Goal: Information Seeking & Learning: Check status

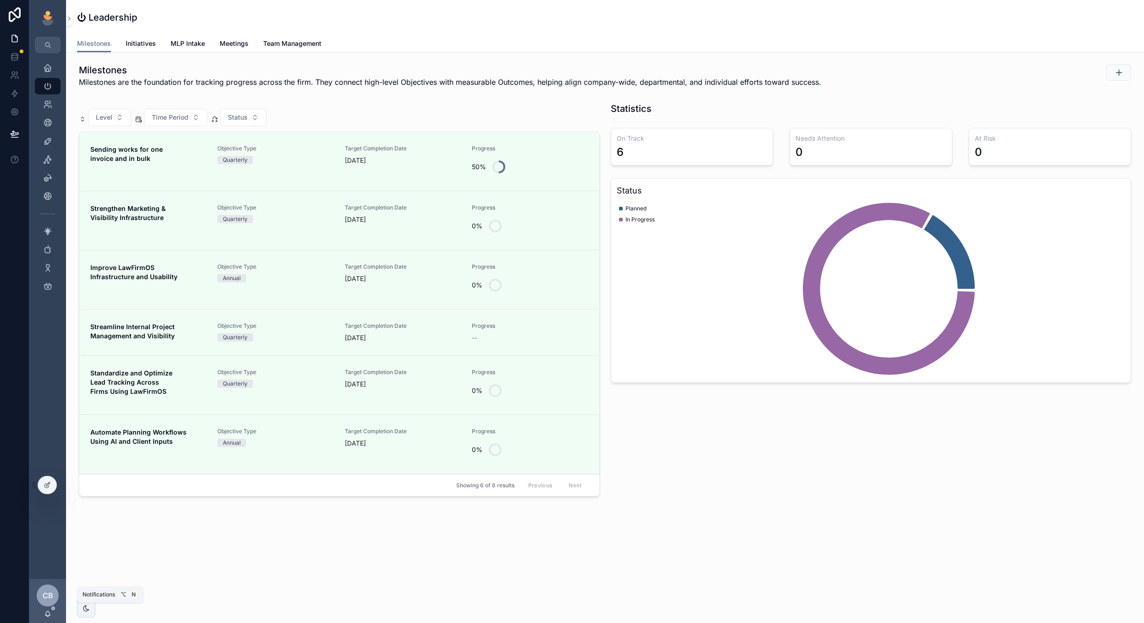
click at [51, 613] on icon "scrollable content" at bounding box center [47, 613] width 7 height 7
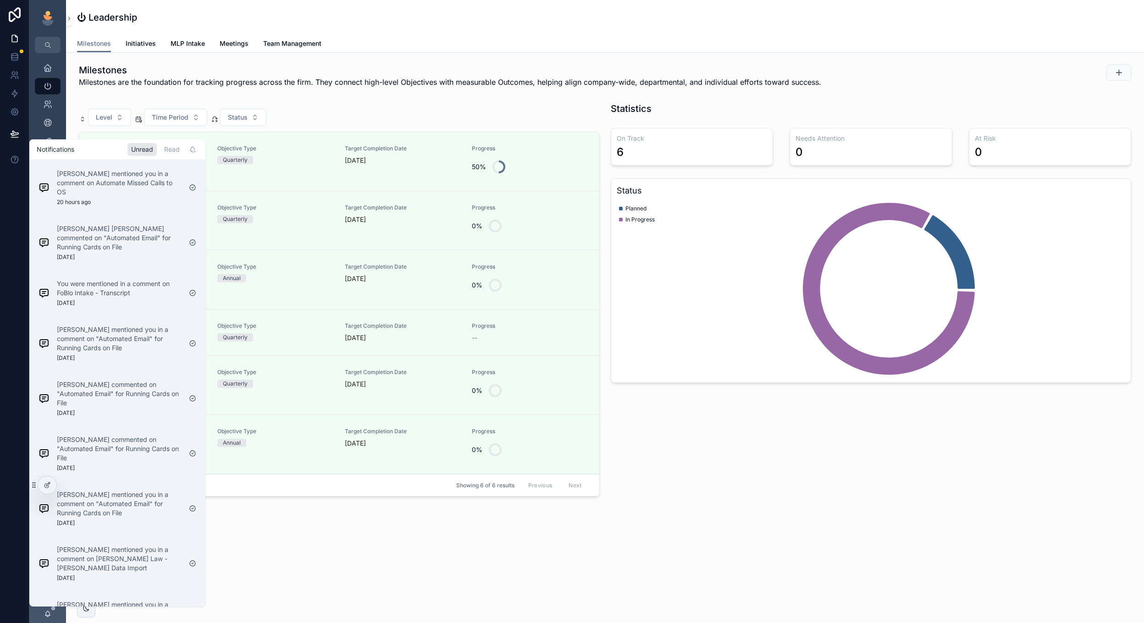
click at [172, 148] on div "Read" at bounding box center [172, 149] width 23 height 13
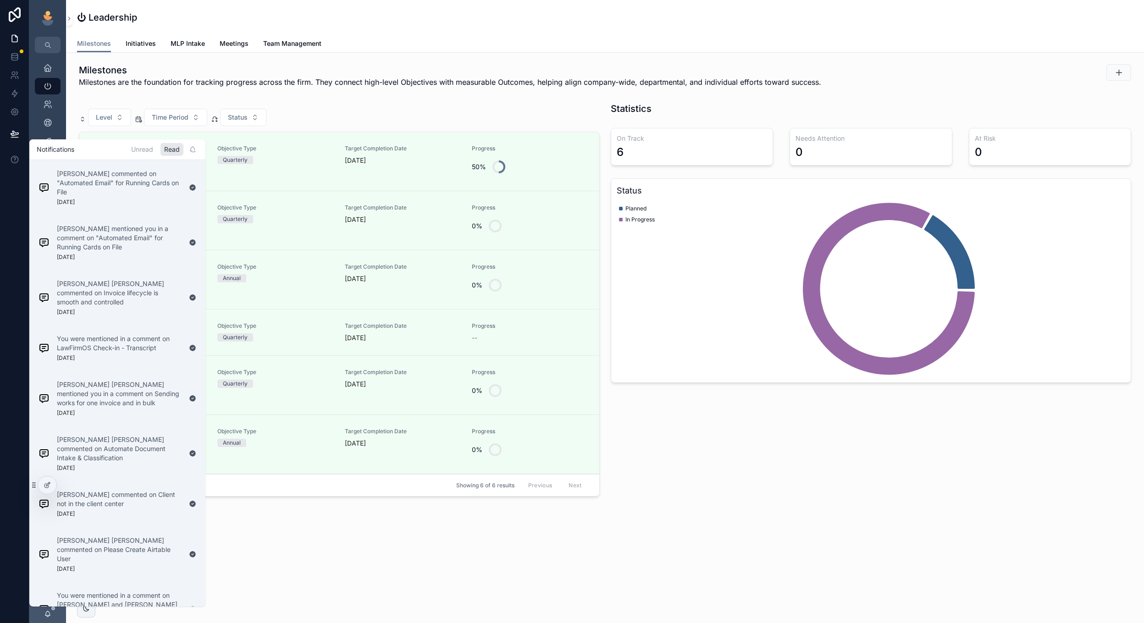
click at [141, 146] on div "Unread" at bounding box center [142, 149] width 29 height 13
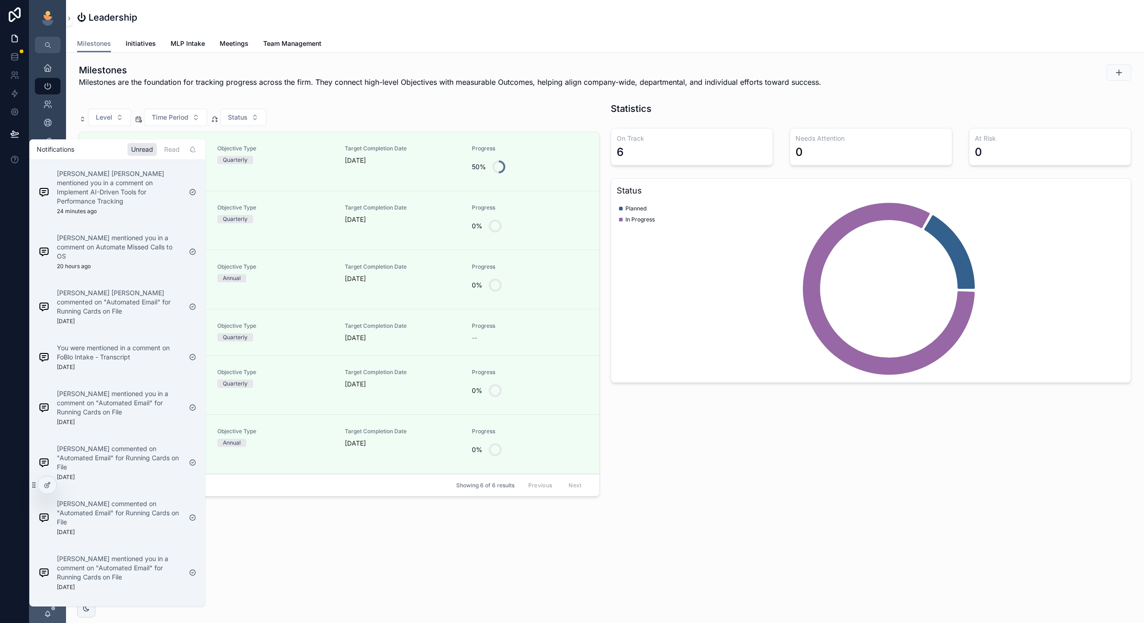
click at [134, 203] on div "Fox Johnston mentioned you in a comment on Implement AI-Driven Tools for Perfor…" at bounding box center [119, 192] width 125 height 46
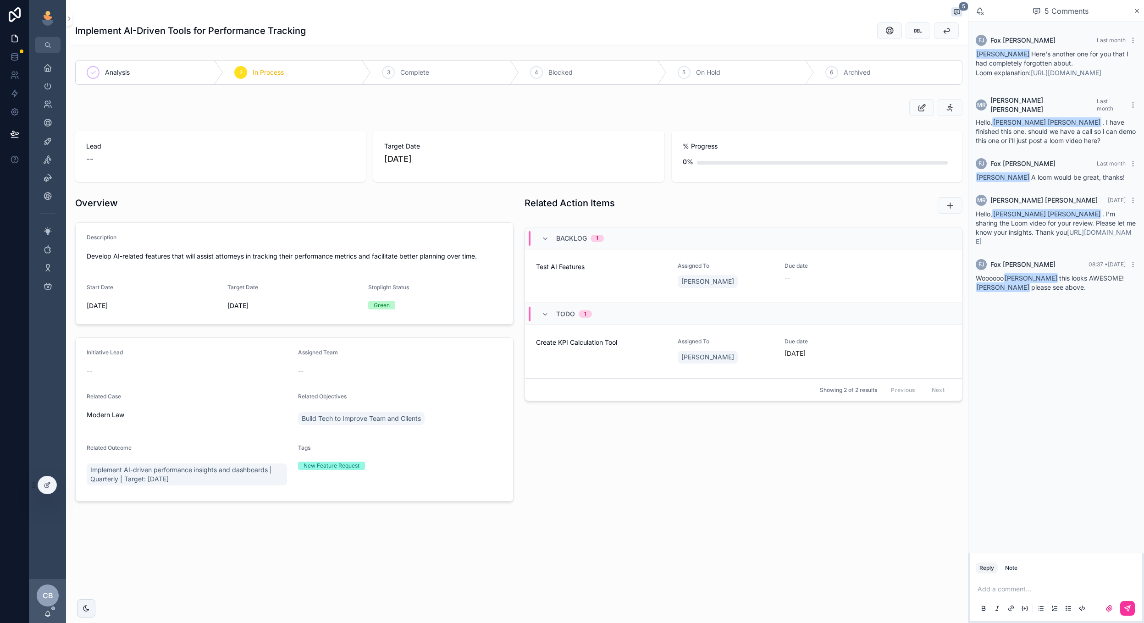
click at [1025, 245] on link "https://www.loom.com/share/29e1239de6a84835a407f1a81c3362eb?sid=009d1e75-e805-4…" at bounding box center [1054, 236] width 156 height 17
click at [46, 63] on icon "scrollable content" at bounding box center [47, 67] width 9 height 9
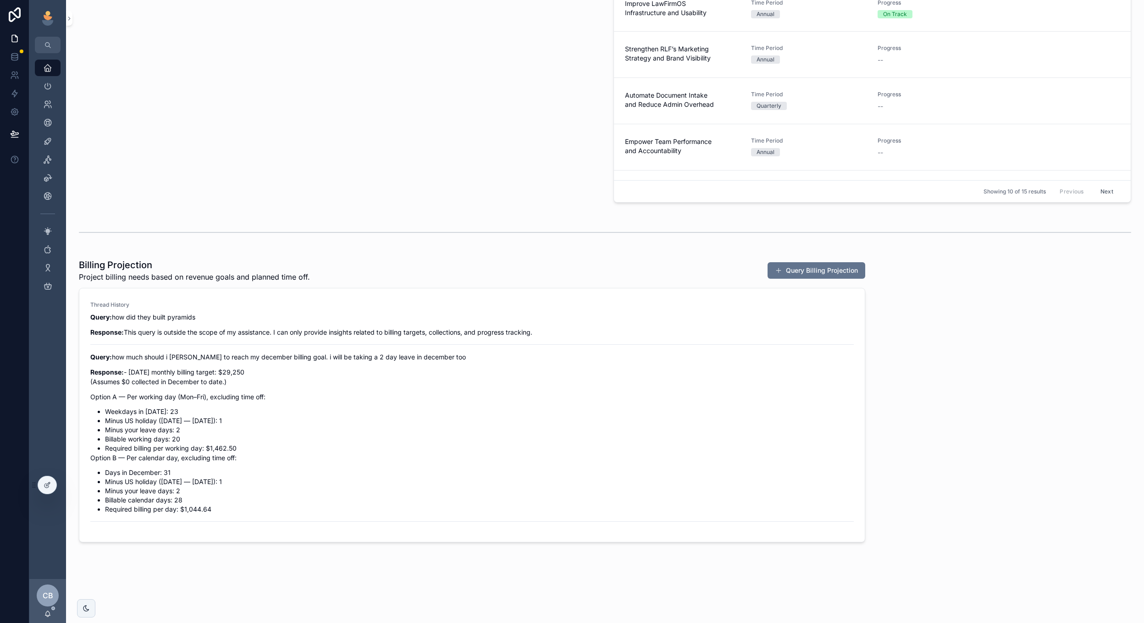
scroll to position [543, 0]
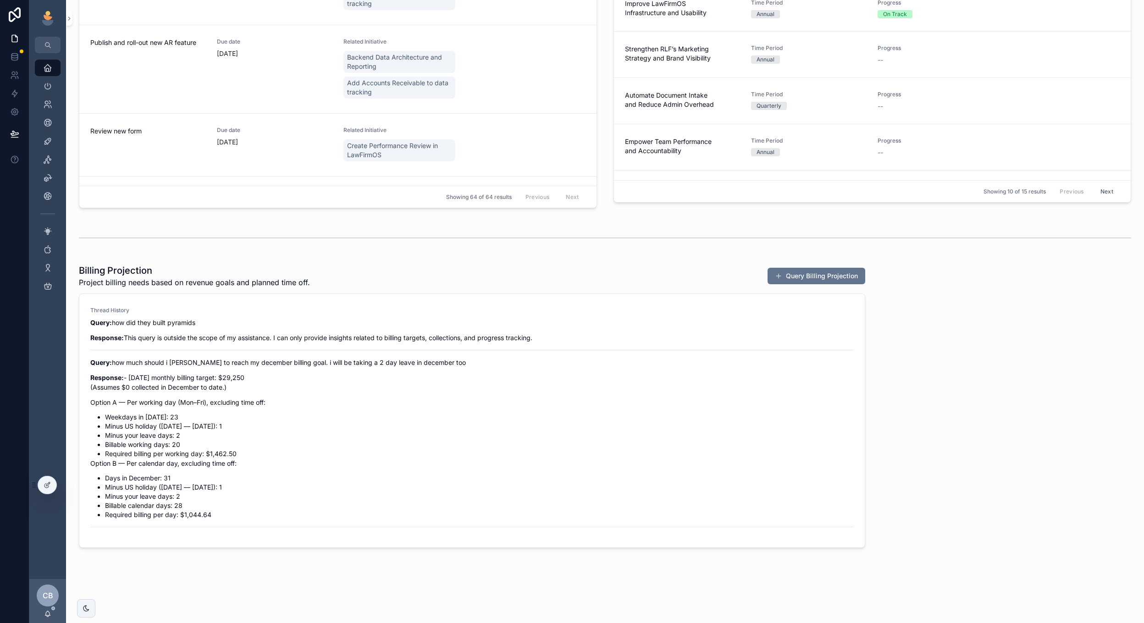
click at [0, 0] on span "Reply" at bounding box center [0, 0] width 0 height 0
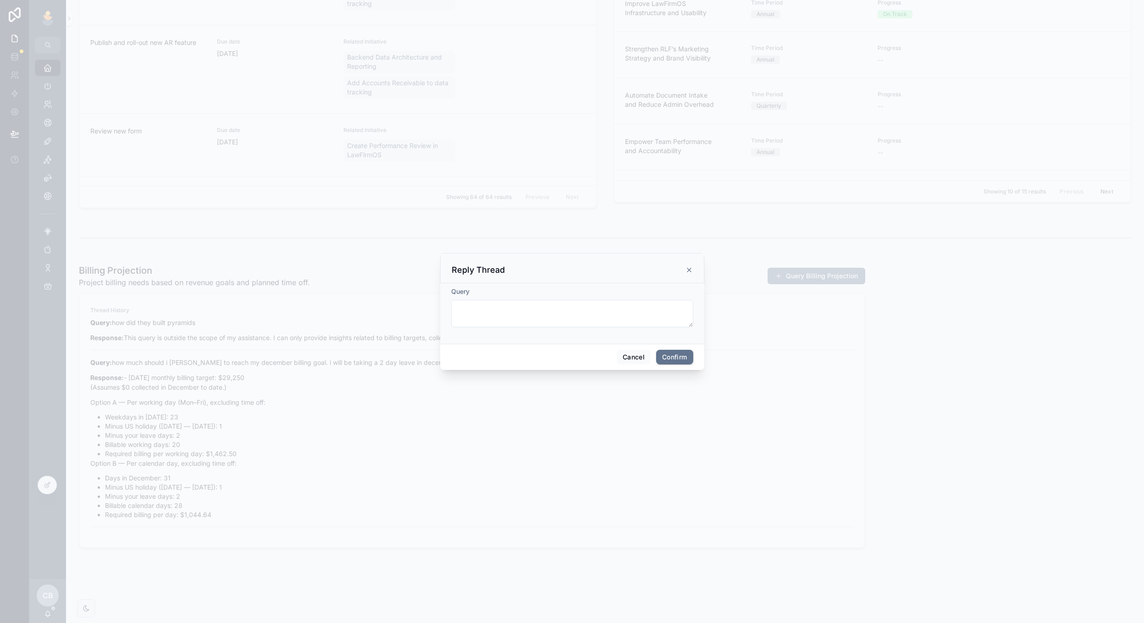
click at [643, 357] on button "Cancel" at bounding box center [634, 357] width 34 height 15
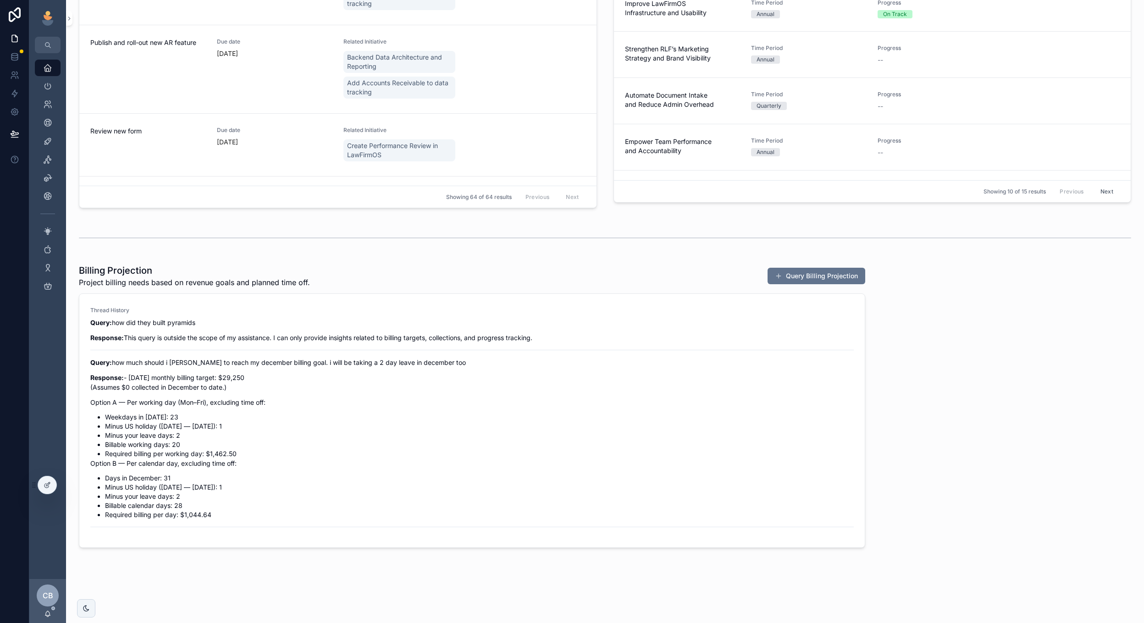
click at [612, 383] on p "Response: - December 2025 monthly billing target: $29,250 (Assumes $0 collected…" at bounding box center [472, 382] width 764 height 19
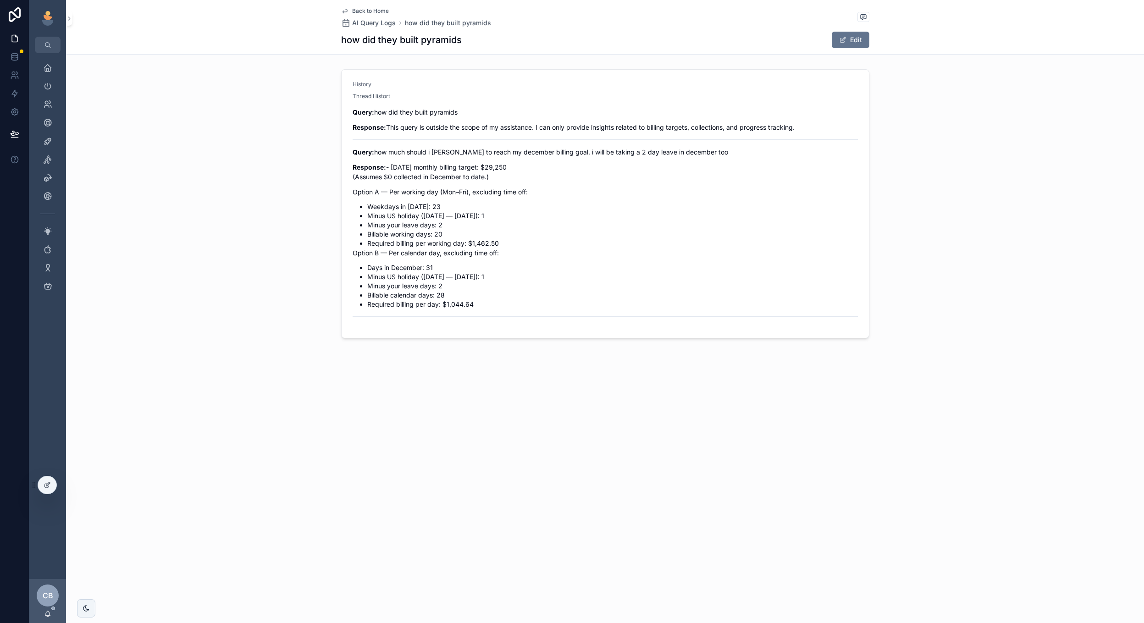
click at [375, 9] on span "Back to Home" at bounding box center [370, 10] width 37 height 7
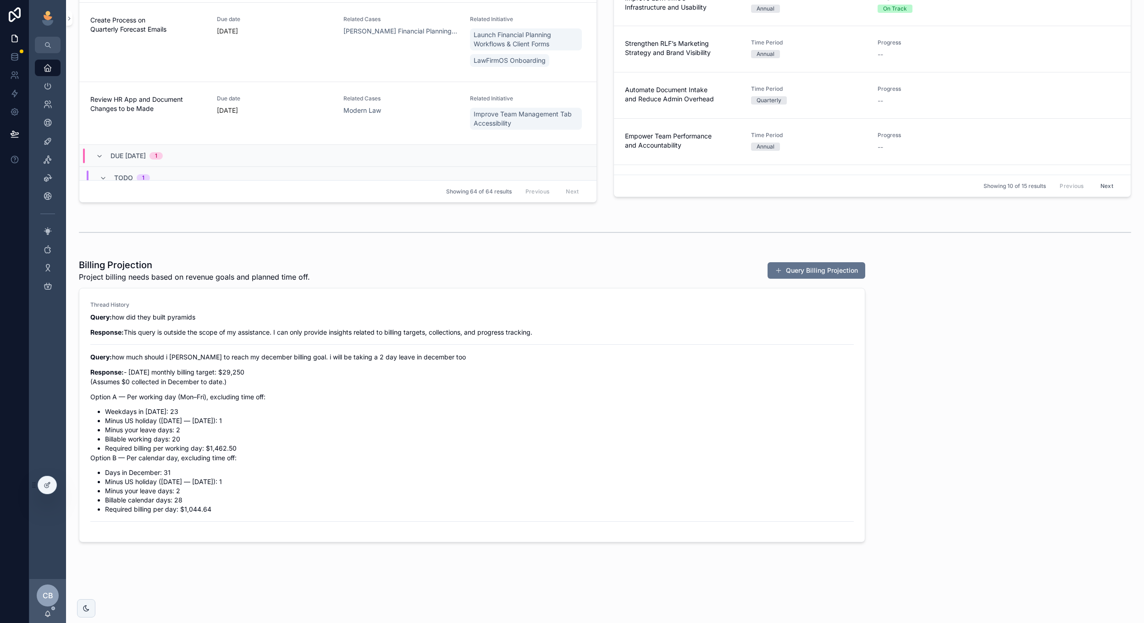
scroll to position [549, 0]
click at [0, 0] on span "Reply" at bounding box center [0, 0] width 0 height 0
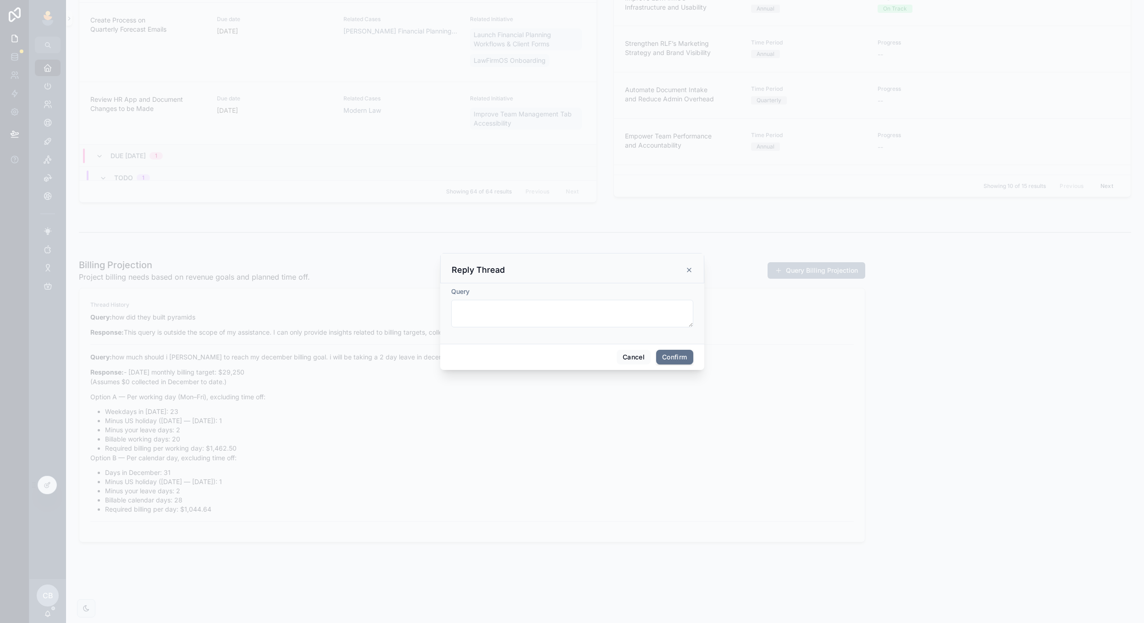
click at [598, 311] on textarea at bounding box center [572, 314] width 242 height 28
click at [636, 348] on div "Cancel Confirm" at bounding box center [572, 357] width 264 height 26
click at [632, 361] on button "Cancel" at bounding box center [634, 357] width 34 height 15
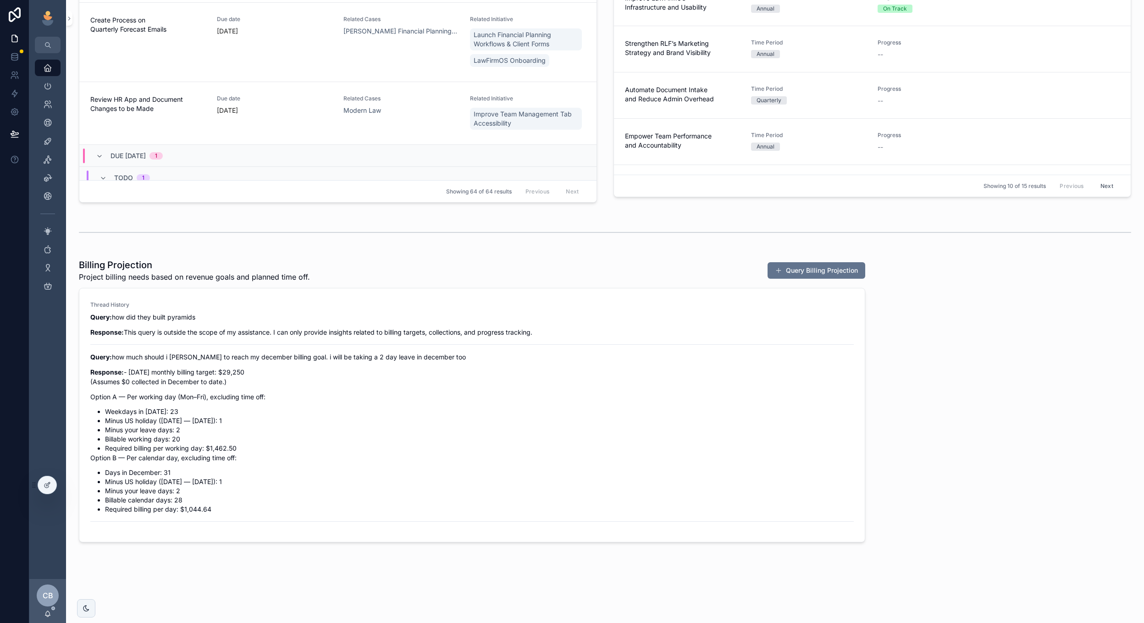
click at [773, 324] on div "Query: how did they built pyramids Response: This query is outside the scope of…" at bounding box center [472, 417] width 764 height 210
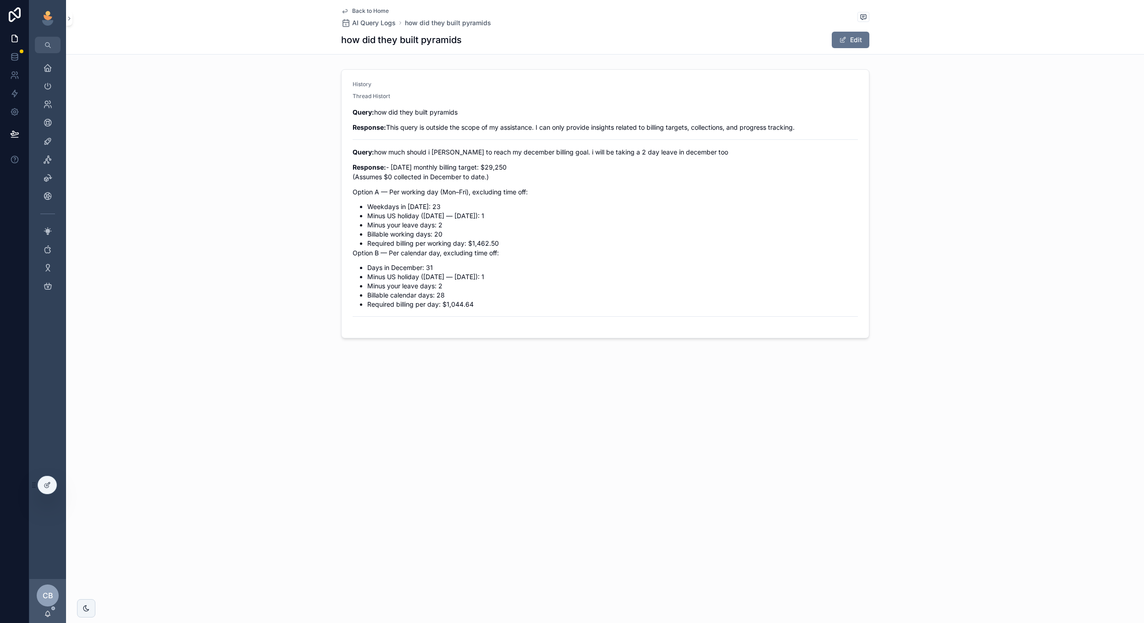
click at [372, 12] on span "Back to Home" at bounding box center [370, 10] width 37 height 7
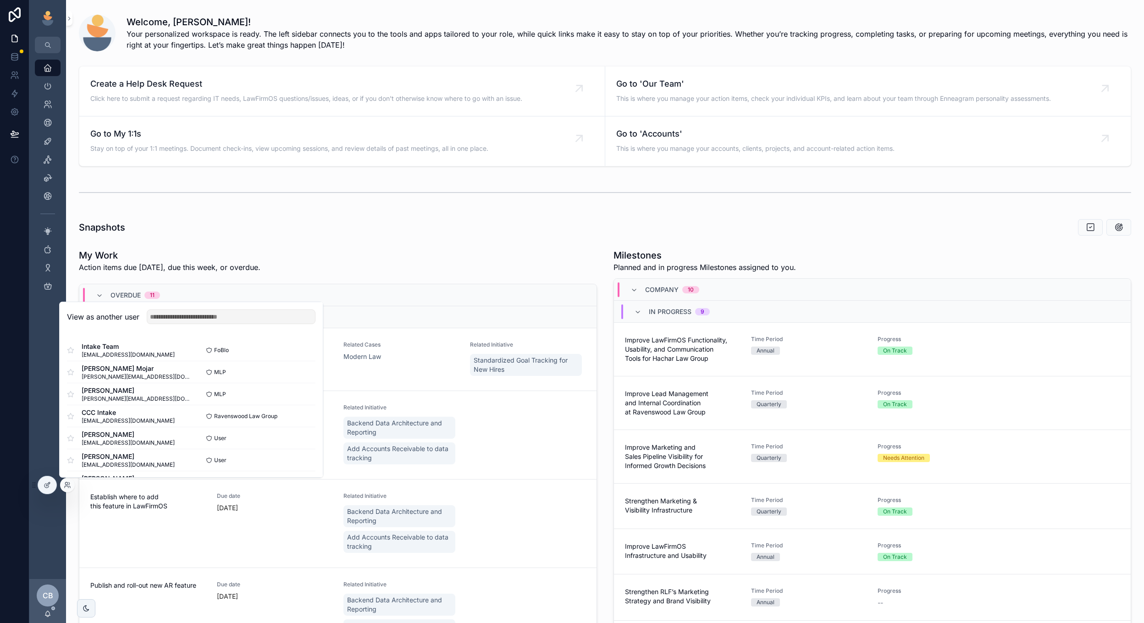
click at [265, 318] on input "text" at bounding box center [231, 317] width 169 height 15
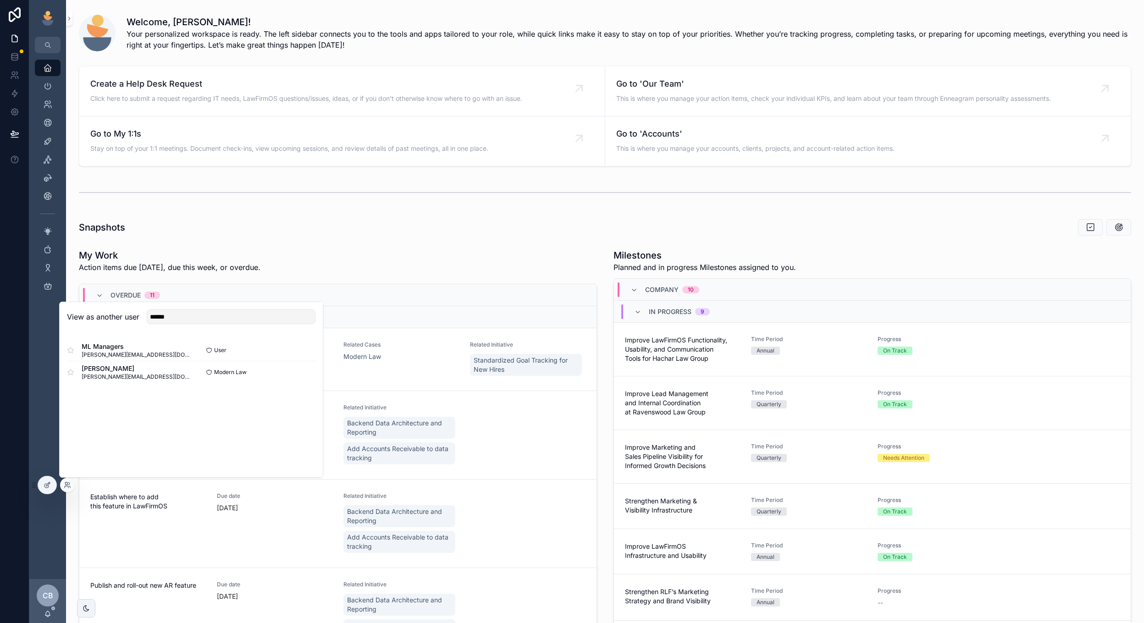
type input "******"
click at [304, 365] on div "Billie Tarascio billie@mymodernlaw.com Modern Law Select" at bounding box center [191, 372] width 249 height 22
click at [0, 0] on button "Select" at bounding box center [0, 0] width 0 height 0
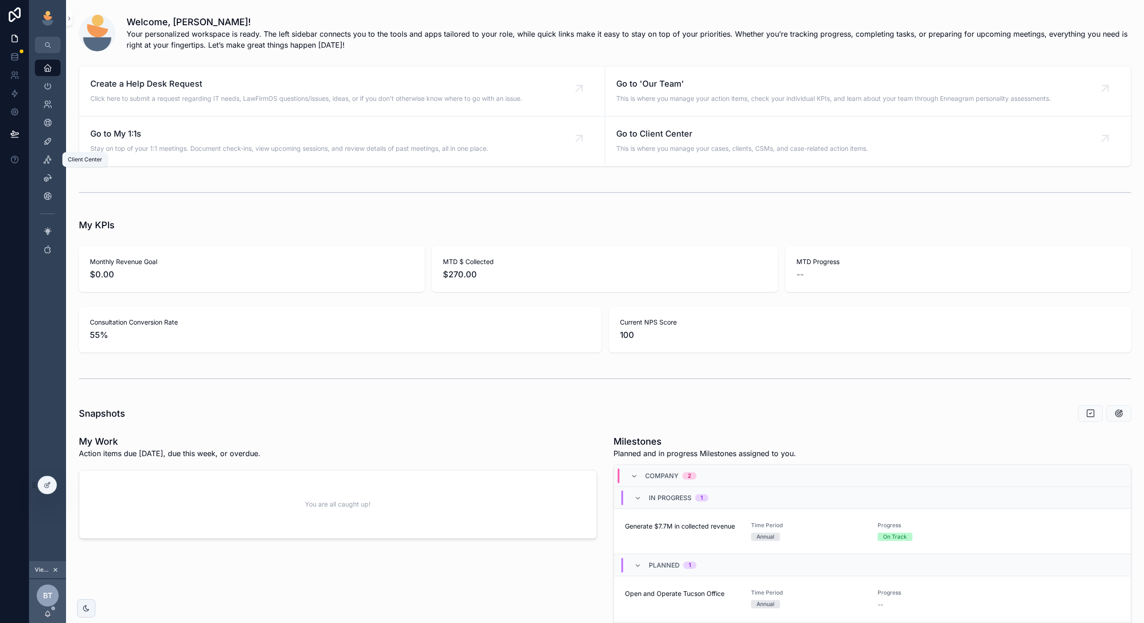
click at [45, 164] on icon "scrollable content" at bounding box center [47, 159] width 9 height 9
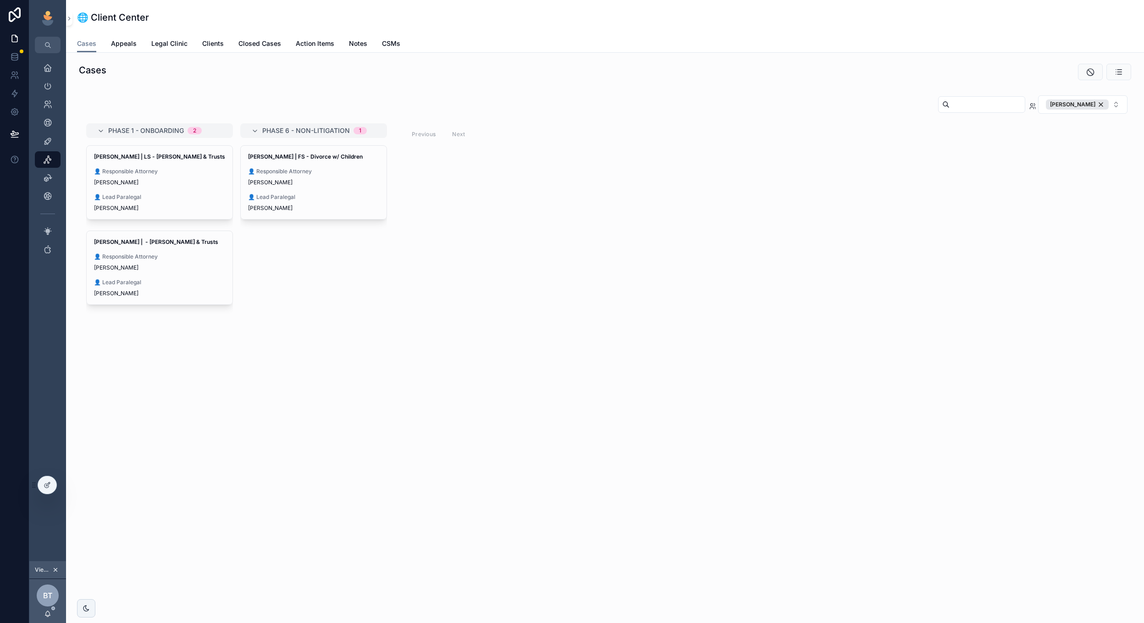
click at [192, 212] on div "[PERSON_NAME] | LS - [PERSON_NAME] & Trusts 👤 Responsible Attorney [PERSON_NAME…" at bounding box center [160, 182] width 146 height 73
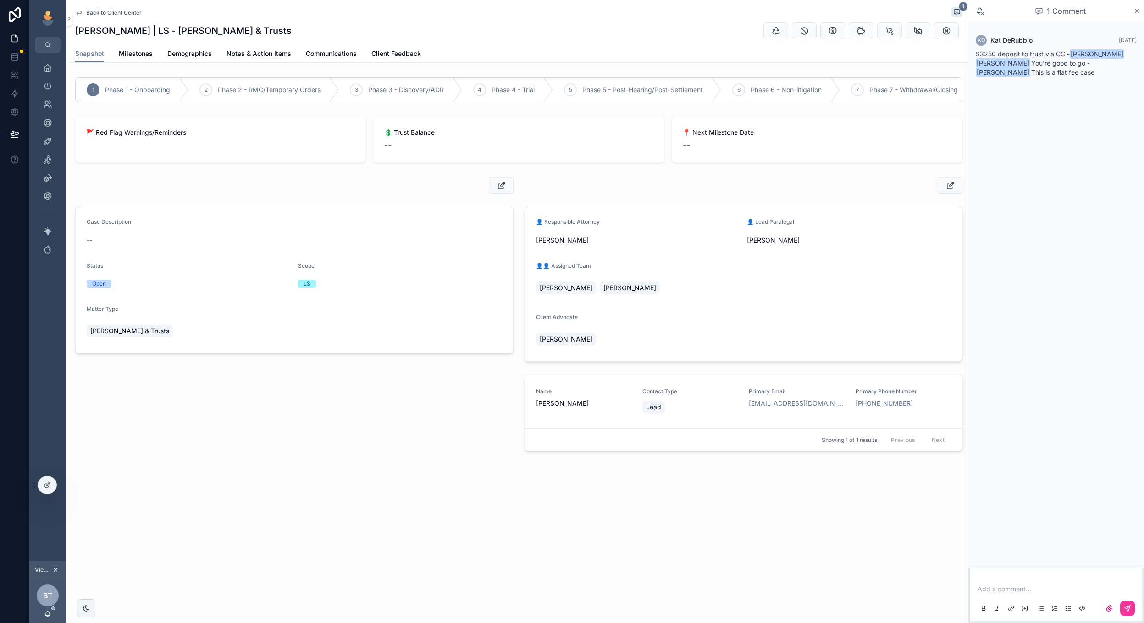
click at [178, 56] on span "Demographics" at bounding box center [189, 53] width 44 height 9
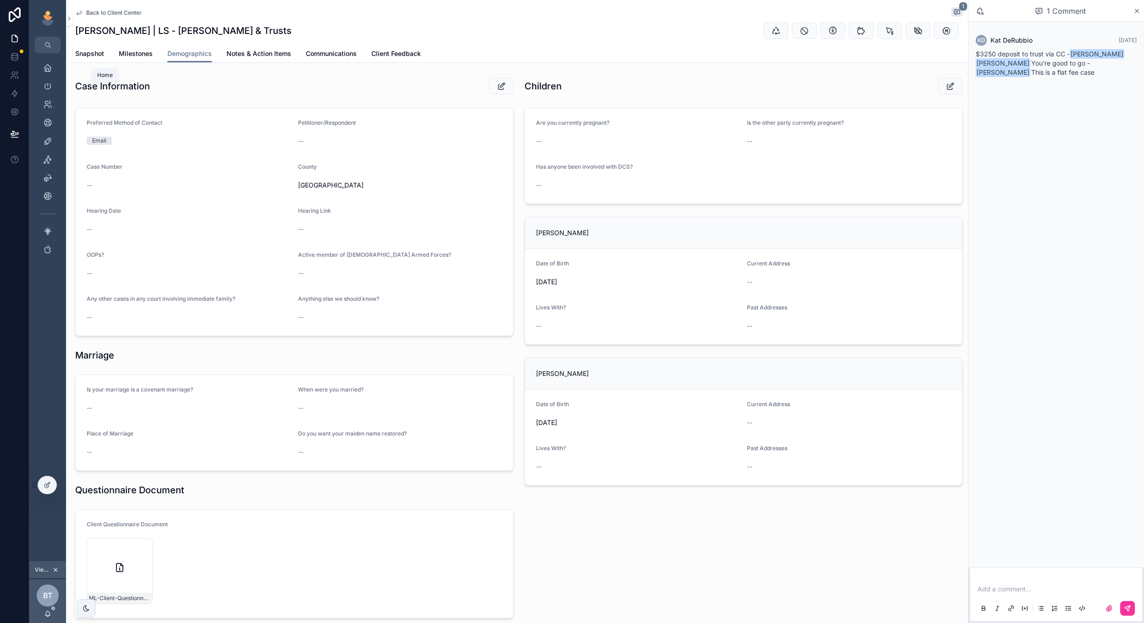
click at [48, 64] on icon "scrollable content" at bounding box center [47, 67] width 9 height 9
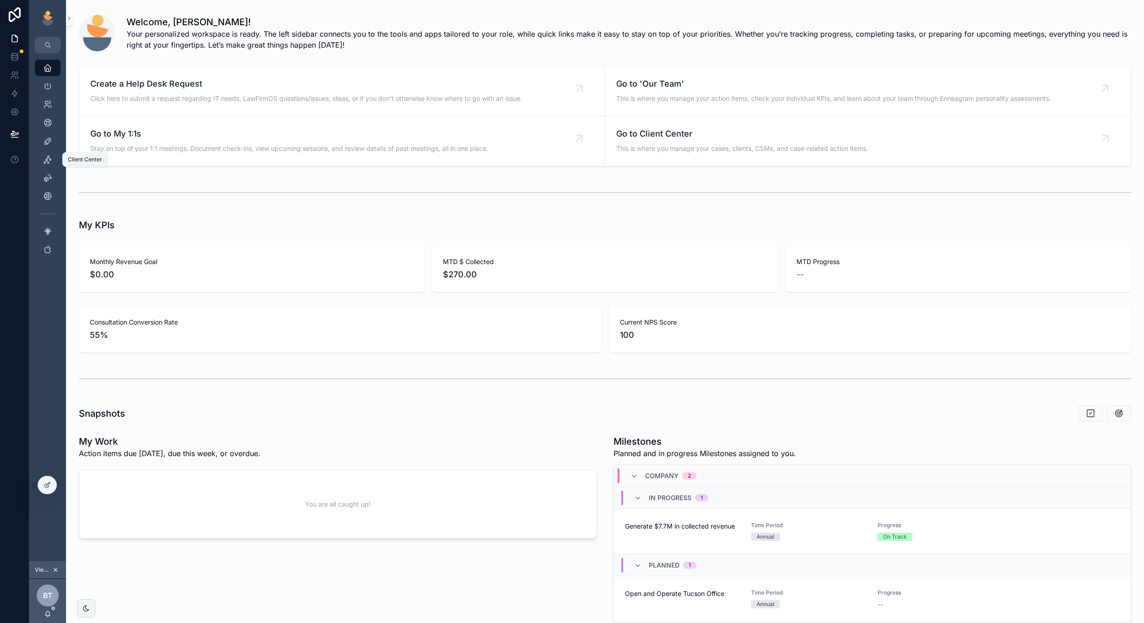
click at [50, 166] on div "Client Center" at bounding box center [47, 159] width 15 height 15
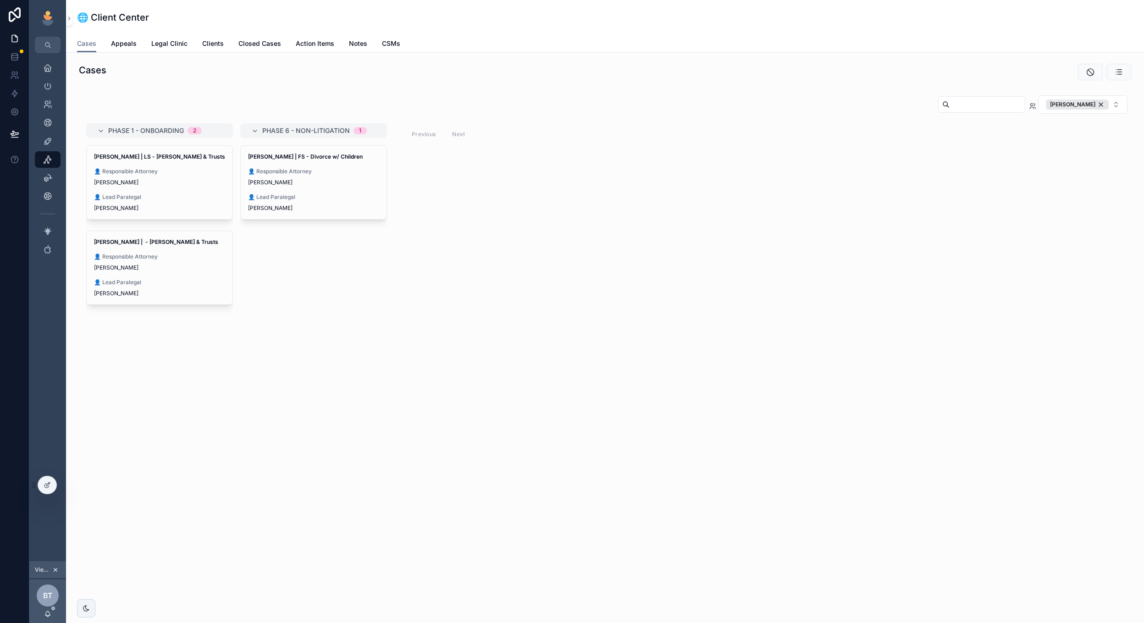
click at [1099, 103] on div "[PERSON_NAME]" at bounding box center [1077, 105] width 63 height 10
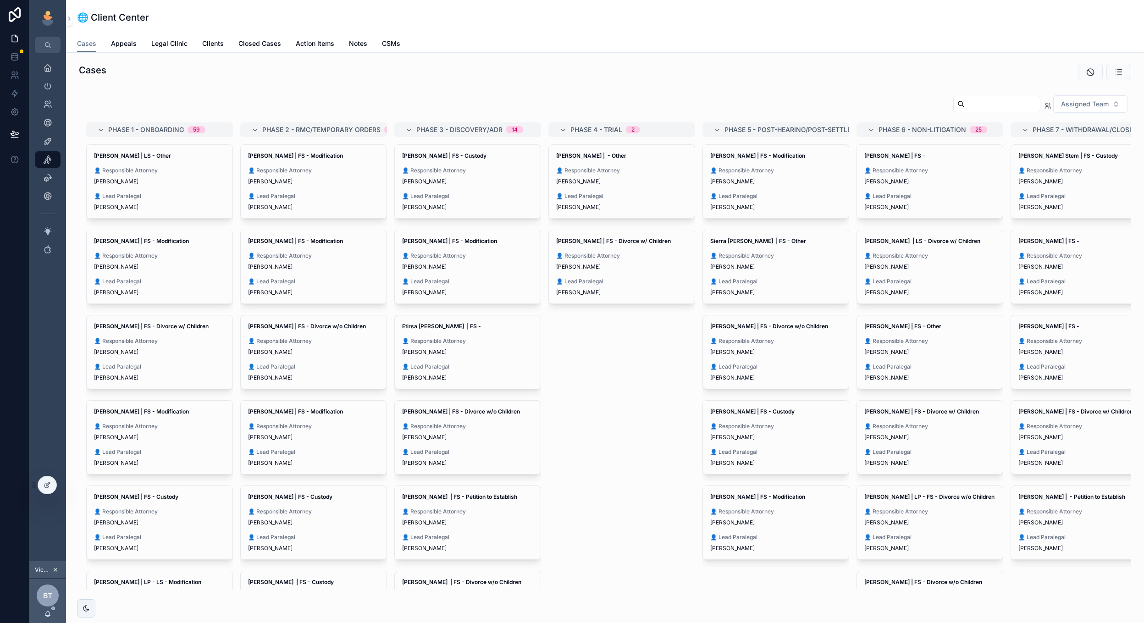
click at [189, 284] on span "👤 Lead Paralegal" at bounding box center [159, 281] width 131 height 7
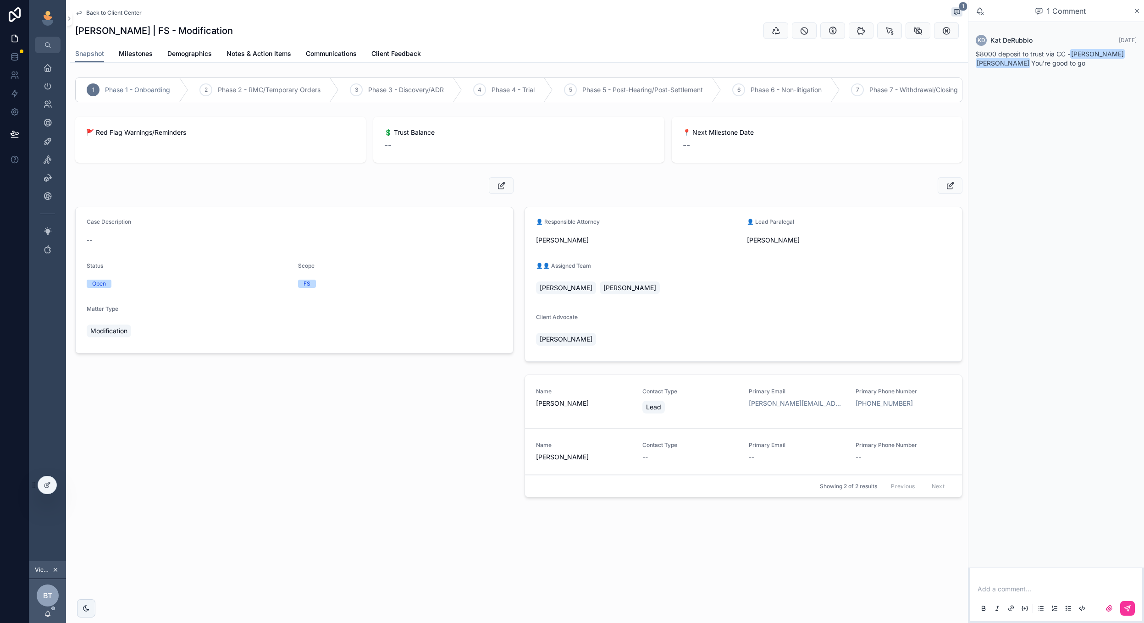
click at [151, 49] on link "Milestones" at bounding box center [136, 54] width 34 height 18
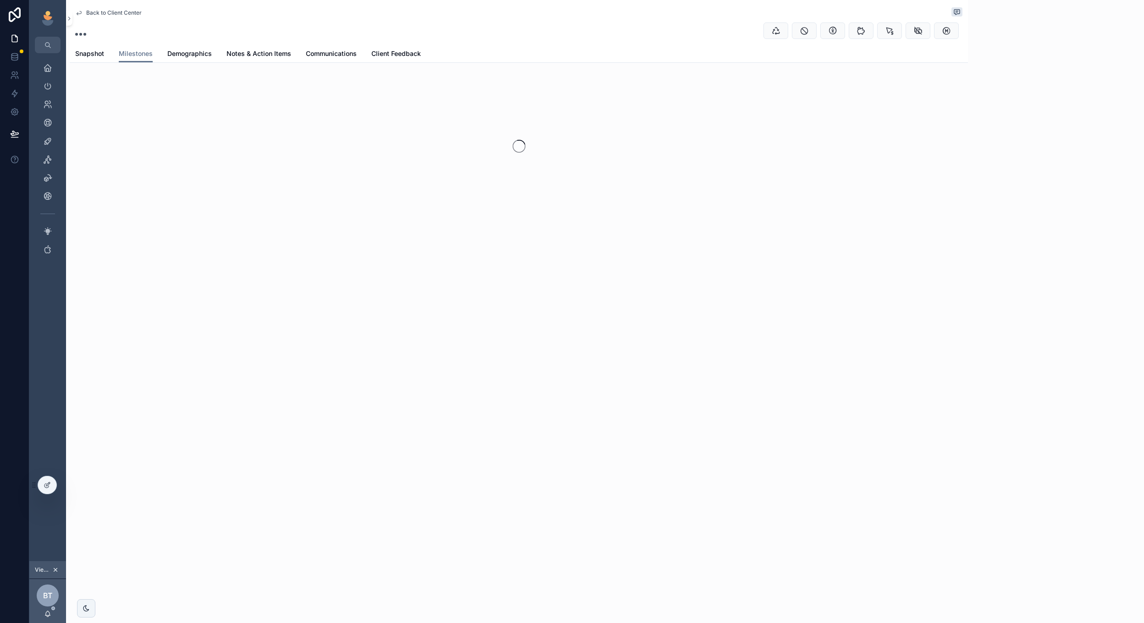
click at [151, 49] on link "Milestones" at bounding box center [136, 53] width 34 height 17
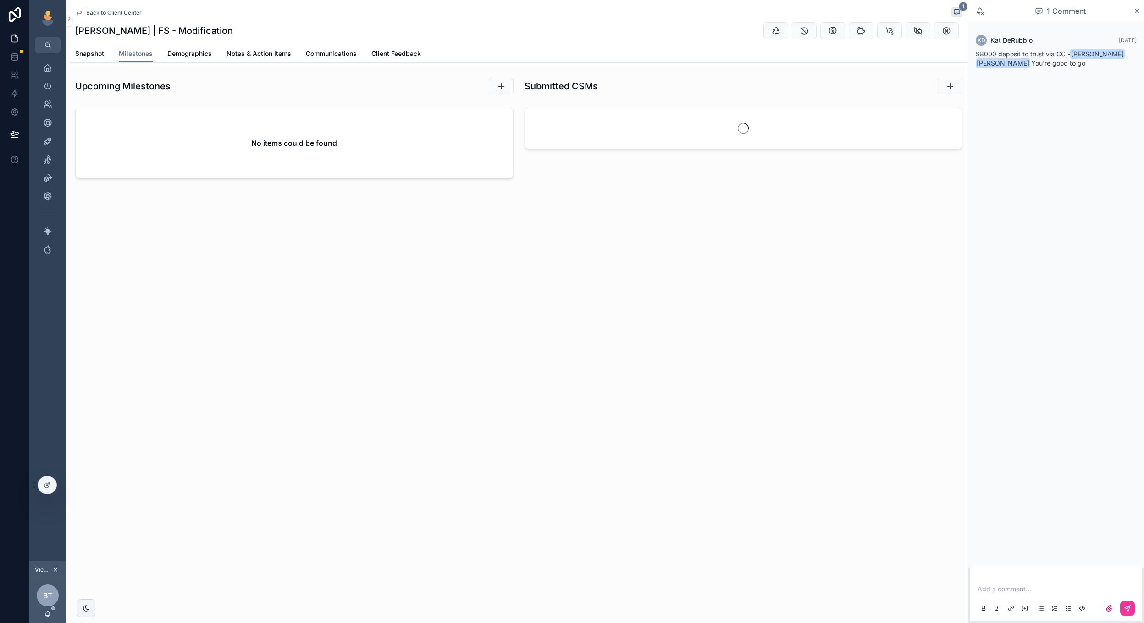
click at [188, 56] on span "Demographics" at bounding box center [189, 53] width 44 height 9
